Goal: Information Seeking & Learning: Learn about a topic

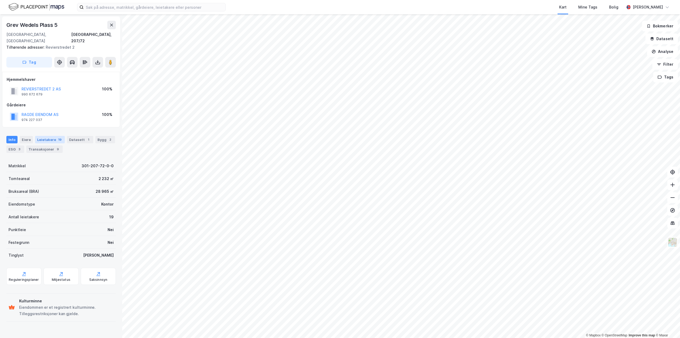
click at [48, 136] on div "Leietakere 19" at bounding box center [50, 139] width 30 height 7
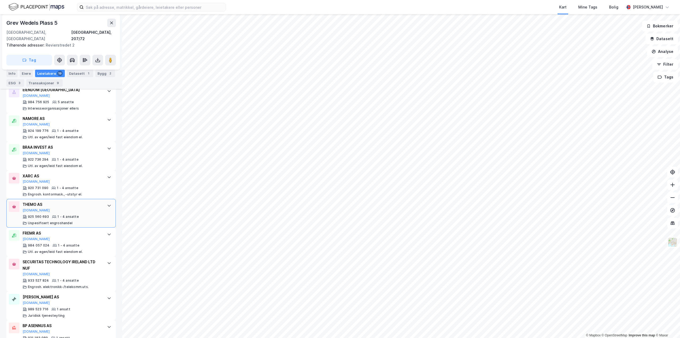
scroll to position [463, 0]
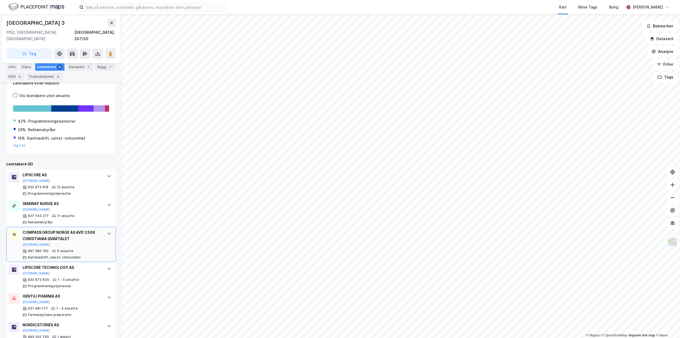
scroll to position [90, 0]
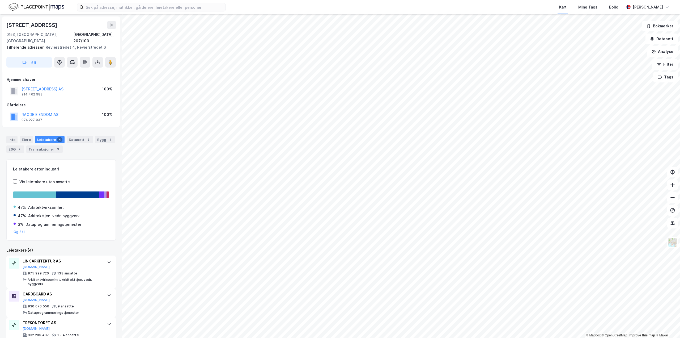
scroll to position [47, 0]
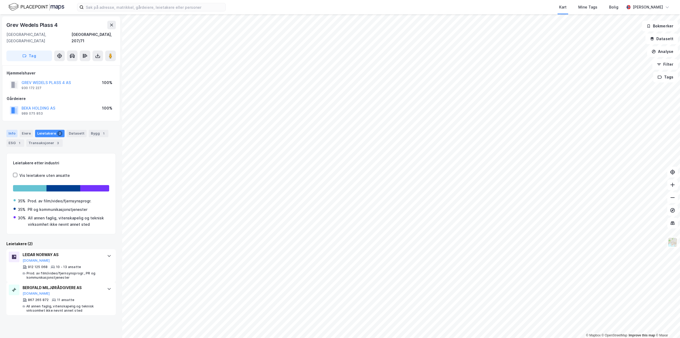
click at [9, 130] on div "Info" at bounding box center [11, 133] width 11 height 7
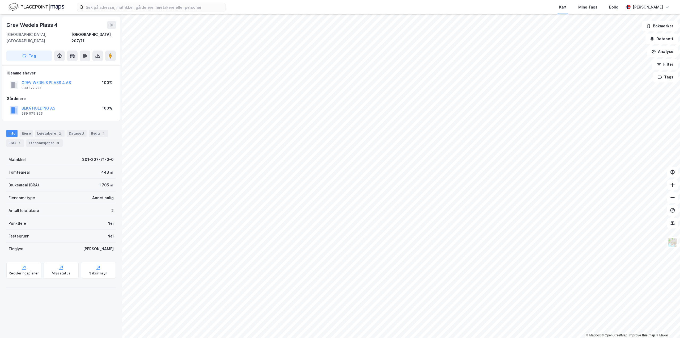
scroll to position [47, 0]
click at [111, 53] on image at bounding box center [110, 55] width 3 height 5
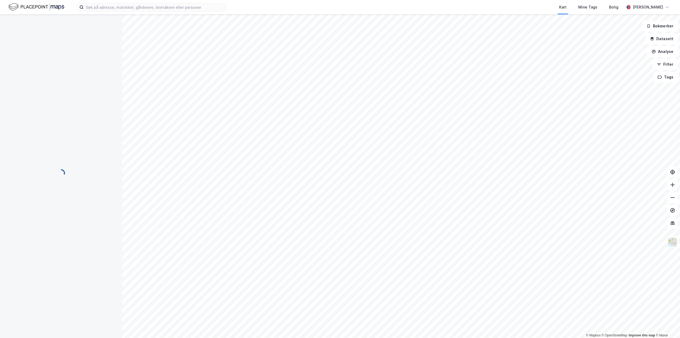
scroll to position [11, 0]
click at [181, 7] on input at bounding box center [155, 7] width 142 height 8
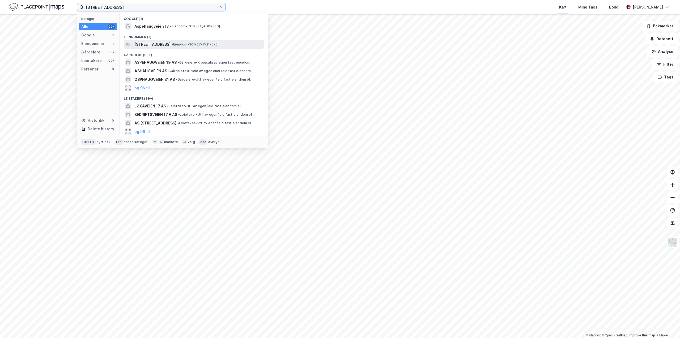
type input "[STREET_ADDRESS]"
click at [158, 43] on span "[STREET_ADDRESS]" at bounding box center [152, 44] width 36 height 6
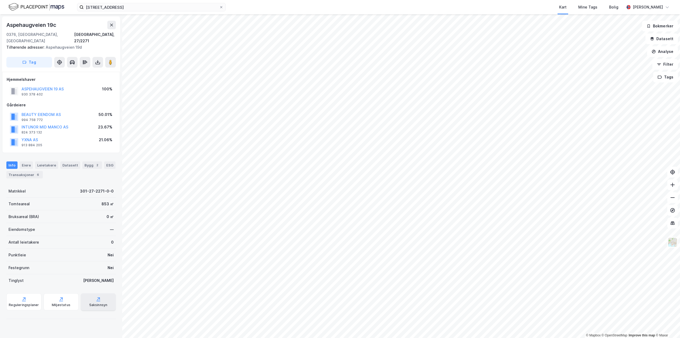
click at [96, 296] on div "Saksinnsyn" at bounding box center [98, 301] width 35 height 17
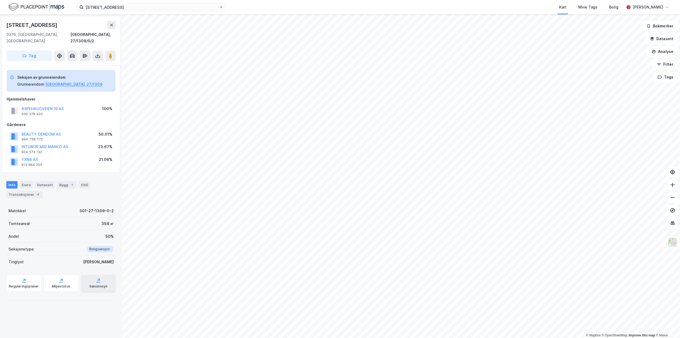
click at [89, 284] on div "Saksinnsyn" at bounding box center [98, 286] width 18 height 4
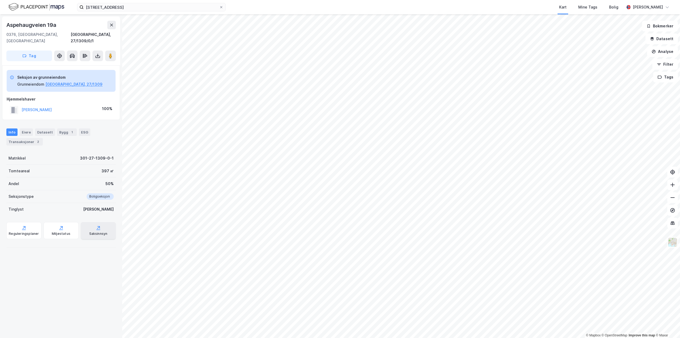
click at [97, 231] on div "Saksinnsyn" at bounding box center [98, 233] width 18 height 4
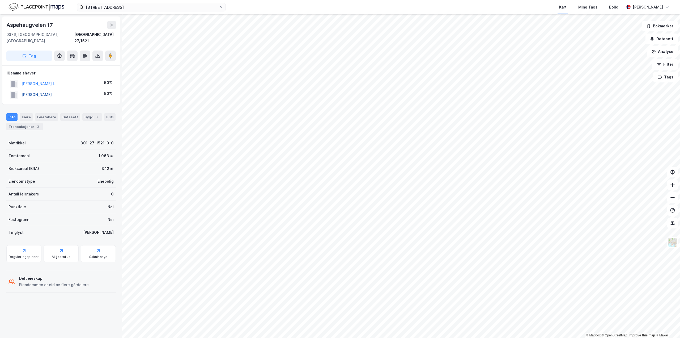
click at [0, 0] on button "[PERSON_NAME]" at bounding box center [0, 0] width 0 height 0
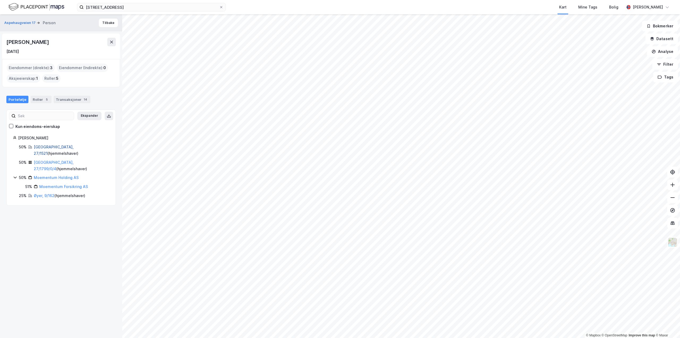
click at [40, 146] on link "[GEOGRAPHIC_DATA], 27/1521" at bounding box center [54, 149] width 40 height 11
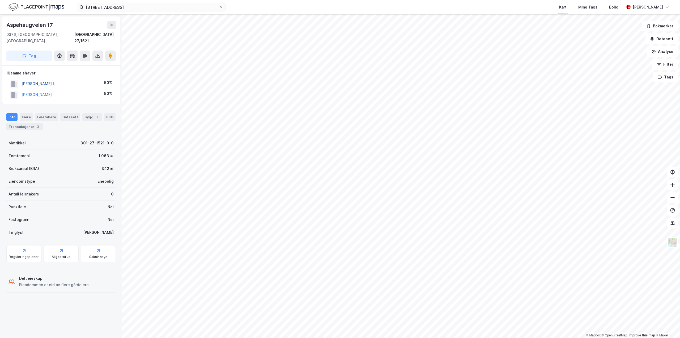
click at [0, 0] on button "[PERSON_NAME] L" at bounding box center [0, 0] width 0 height 0
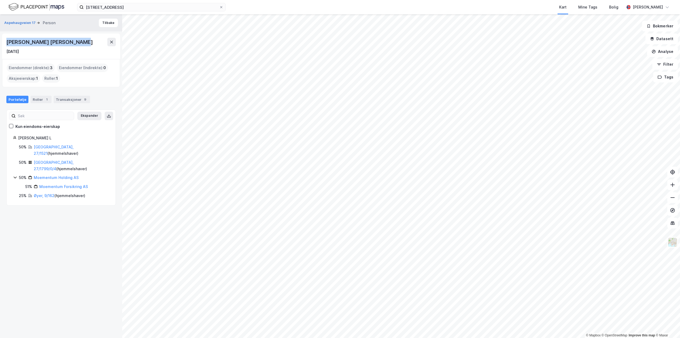
drag, startPoint x: 80, startPoint y: 40, endPoint x: 6, endPoint y: 39, distance: 73.3
click at [6, 39] on div "[PERSON_NAME] [PERSON_NAME]" at bounding box center [60, 42] width 109 height 8
